Goal: Task Accomplishment & Management: Manage account settings

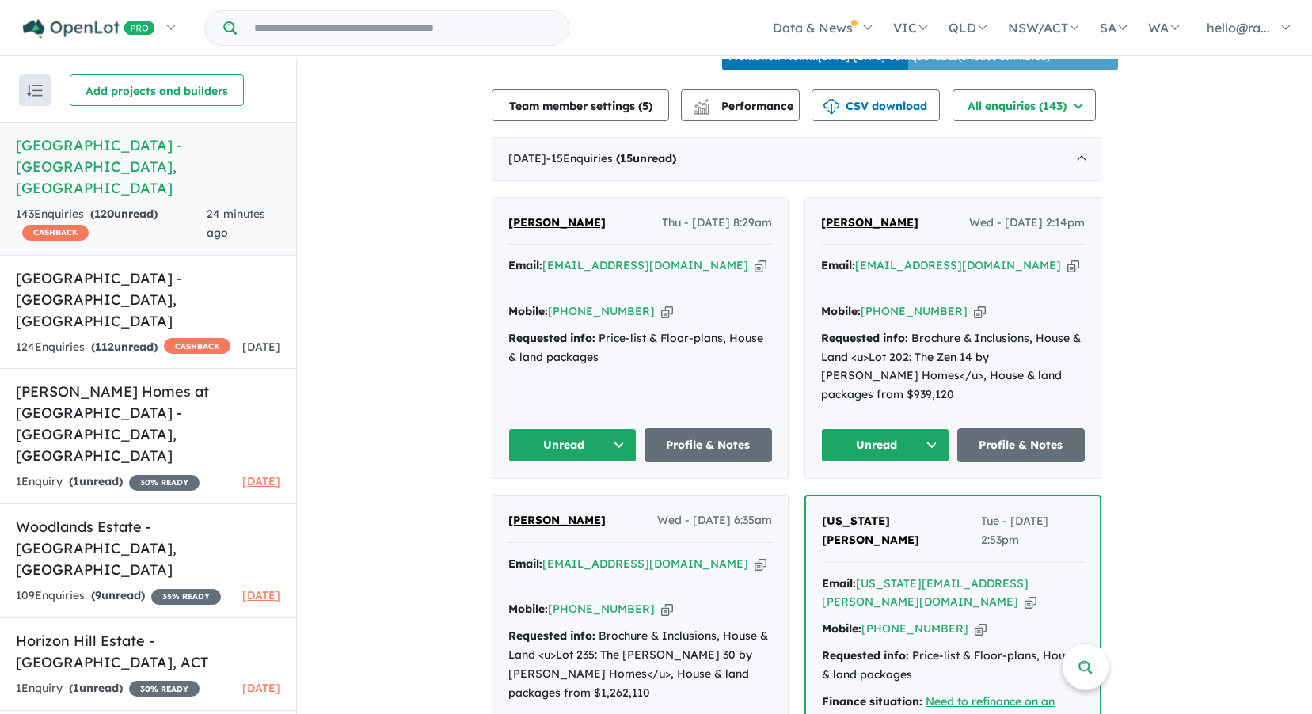
scroll to position [570, 0]
click at [754, 256] on icon "button" at bounding box center [760, 264] width 12 height 17
drag, startPoint x: 517, startPoint y: 215, endPoint x: 583, endPoint y: 219, distance: 66.7
click at [583, 219] on div "[PERSON_NAME] Thu - [DATE] 8:29am Email: [EMAIL_ADDRESS][DOMAIN_NAME] Copied! M…" at bounding box center [639, 337] width 295 height 280
drag, startPoint x: 583, startPoint y: 219, endPoint x: 568, endPoint y: 211, distance: 18.1
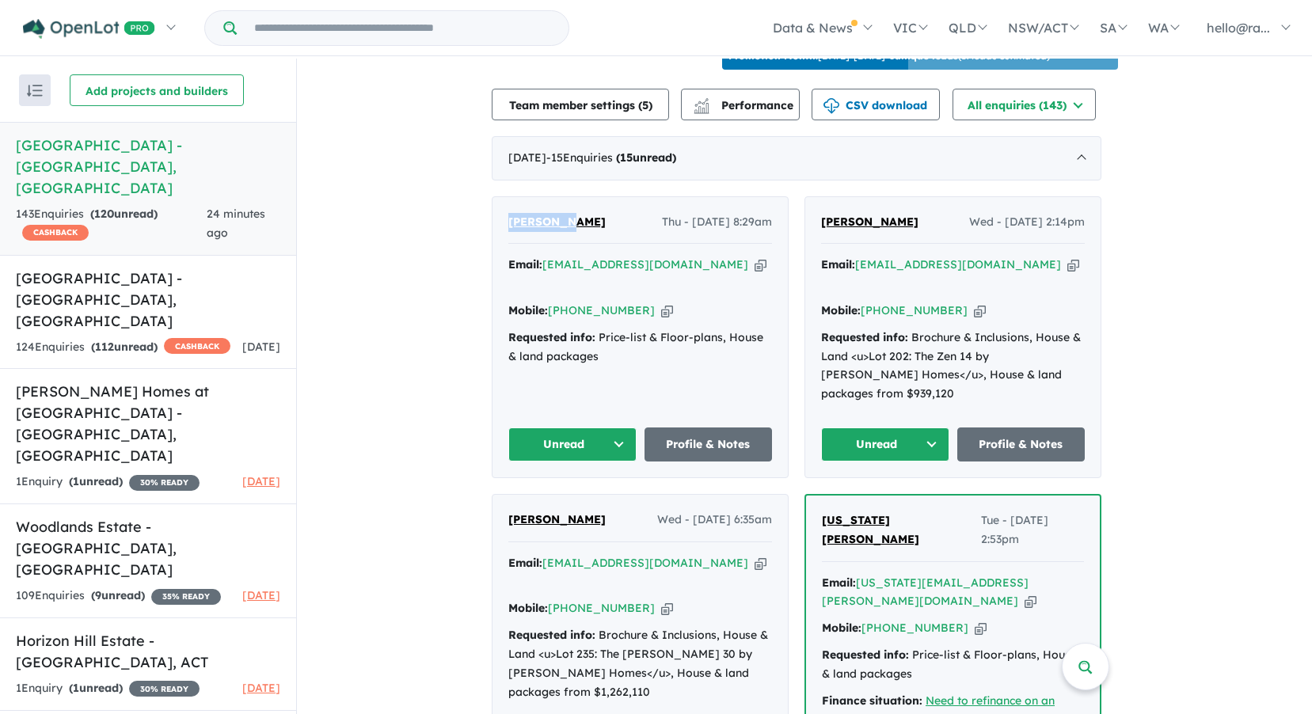
copy span "[PERSON_NAME]"
click at [754, 259] on icon "button" at bounding box center [760, 264] width 12 height 17
copy span "[PERSON_NAME]"
drag, startPoint x: 618, startPoint y: 335, endPoint x: 477, endPoint y: 302, distance: 144.8
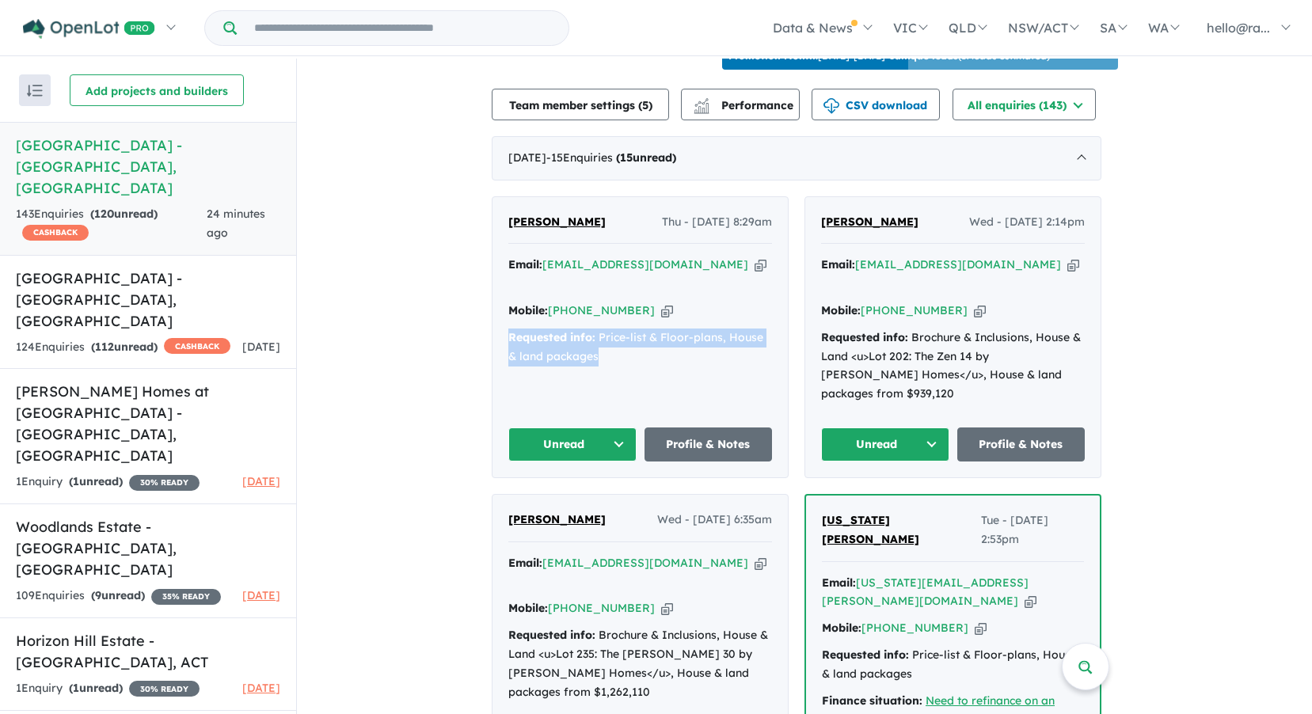
drag, startPoint x: 477, startPoint y: 302, endPoint x: 540, endPoint y: 314, distance: 63.8
copy div "Requested info: Price-list & Floor-plans, House & land packages"
